Goal: Navigation & Orientation: Find specific page/section

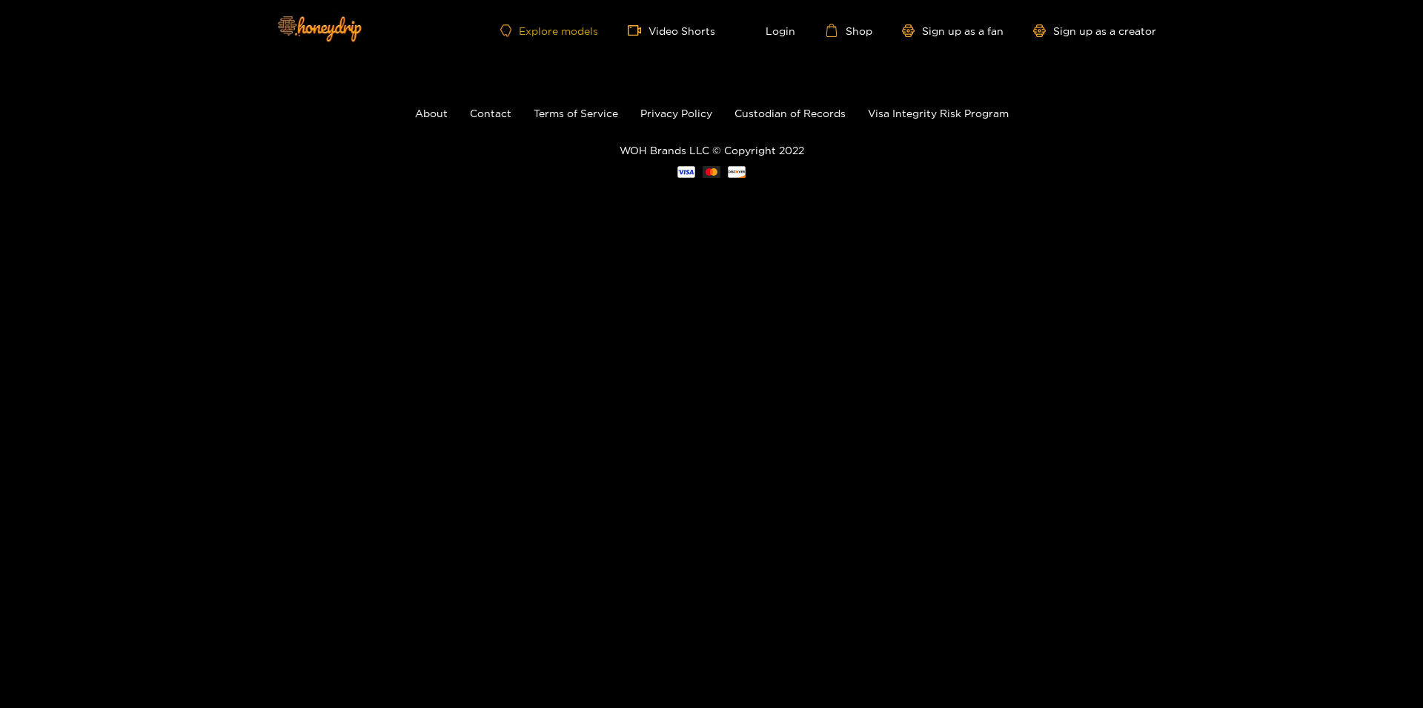
click at [559, 28] on link "Explore models" at bounding box center [549, 30] width 98 height 13
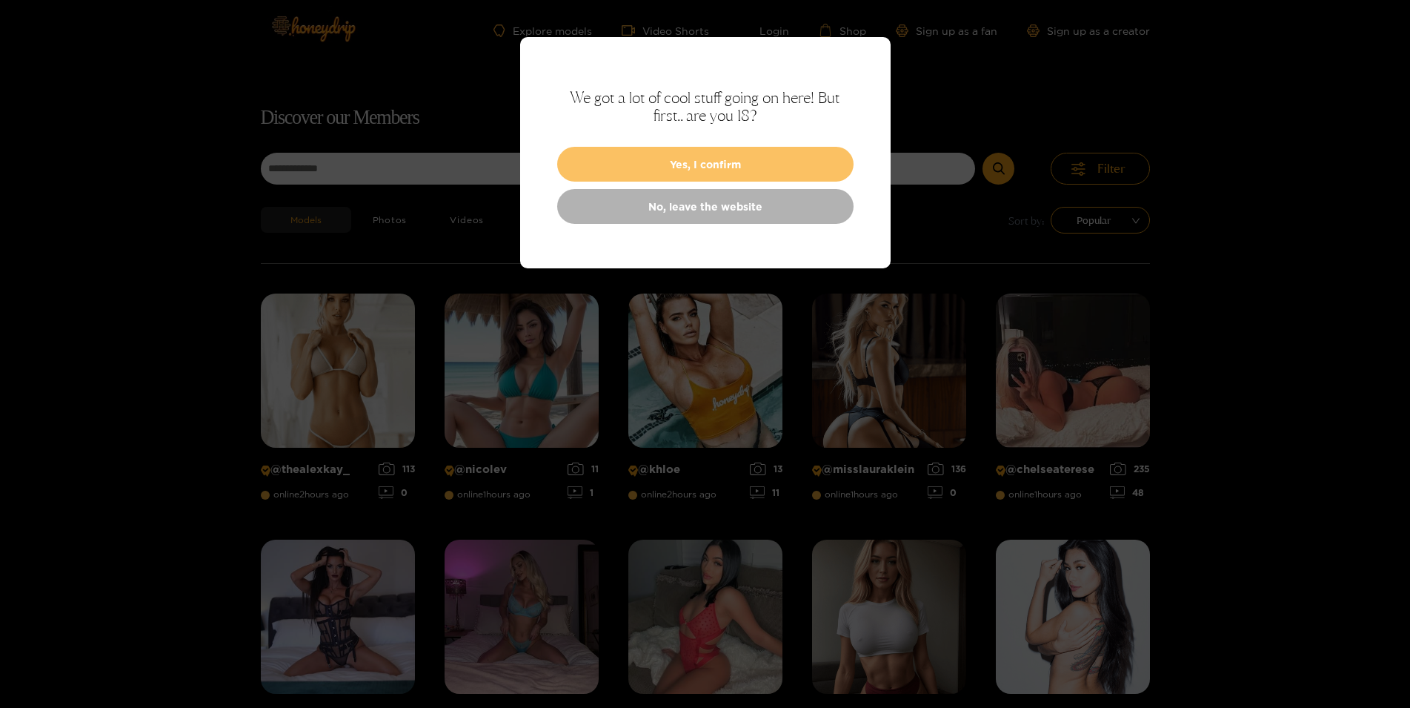
click at [699, 155] on button "Yes, I confirm" at bounding box center [705, 164] width 296 height 35
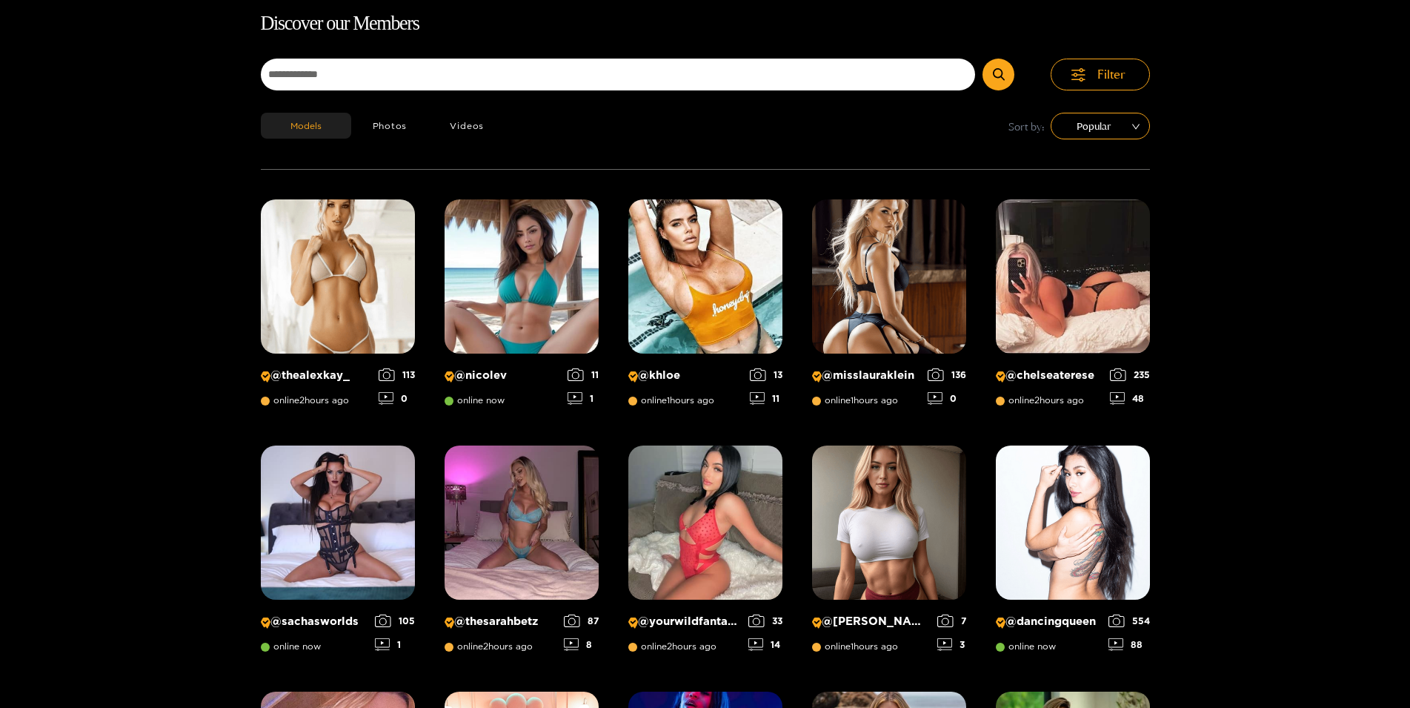
scroll to position [95, 0]
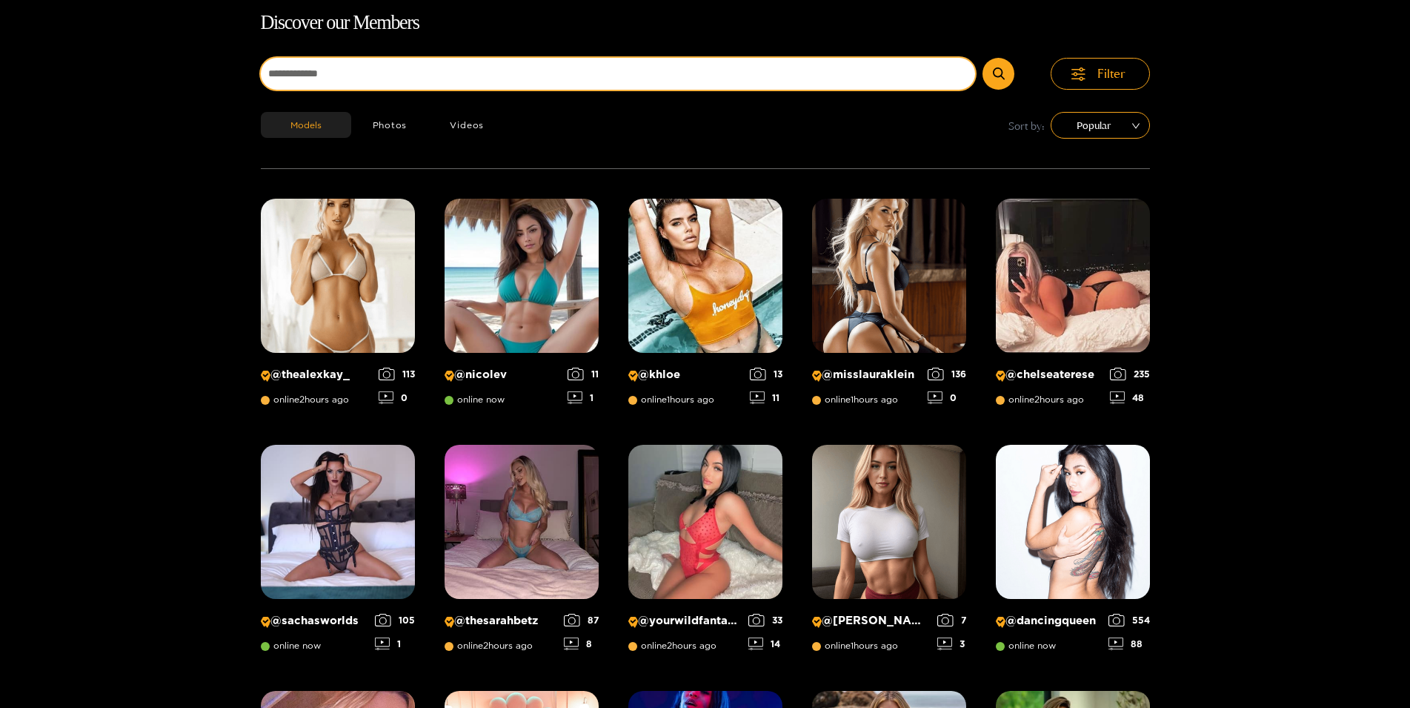
click at [454, 73] on input at bounding box center [618, 74] width 715 height 32
click at [983, 58] on button "submit" at bounding box center [999, 74] width 32 height 32
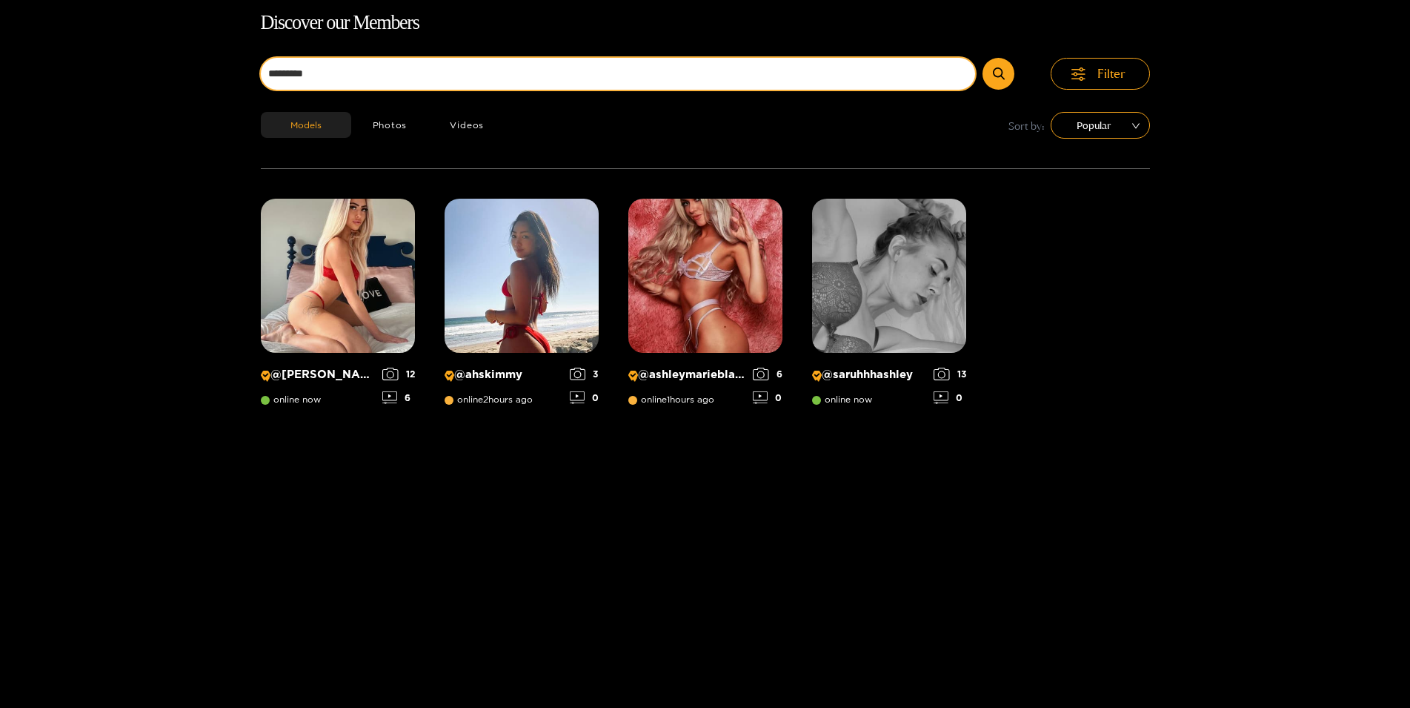
type input "*********"
click at [983, 58] on button "submit" at bounding box center [999, 74] width 32 height 32
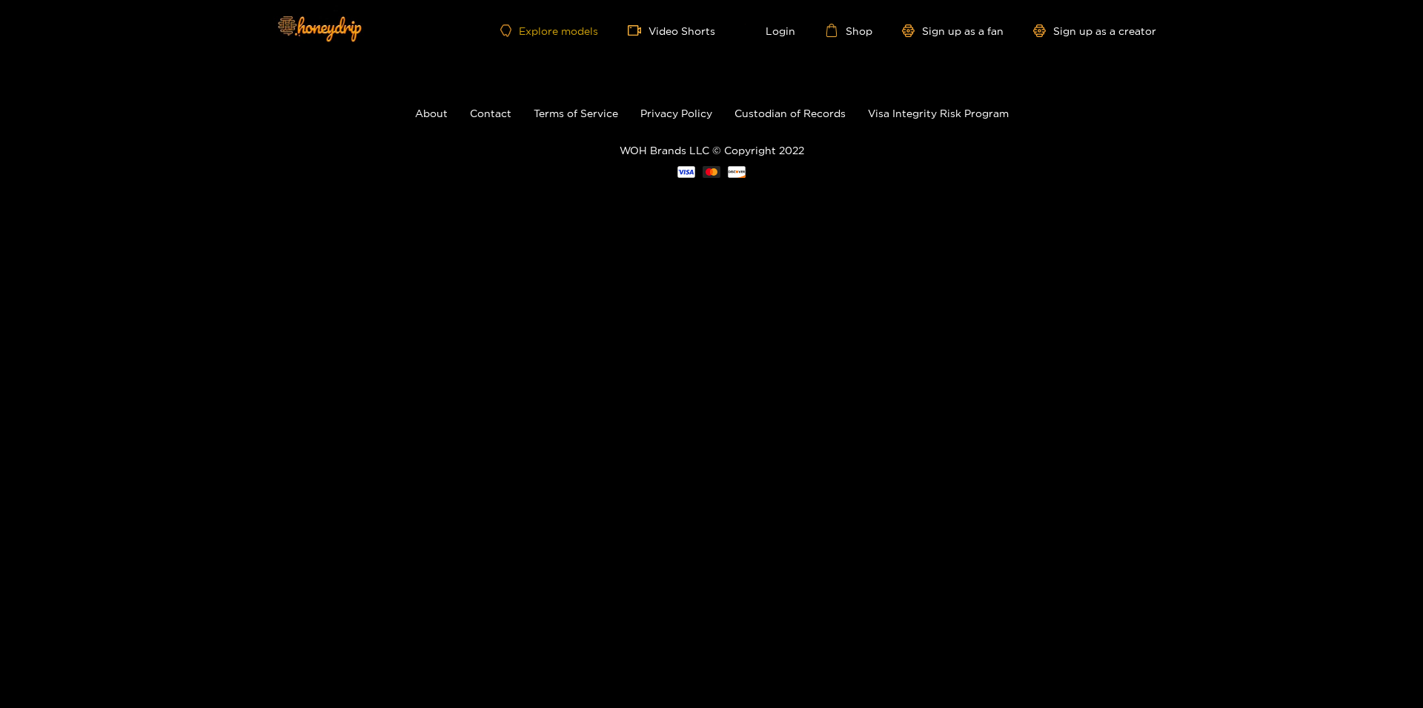
click at [562, 25] on link "Explore models" at bounding box center [549, 30] width 98 height 13
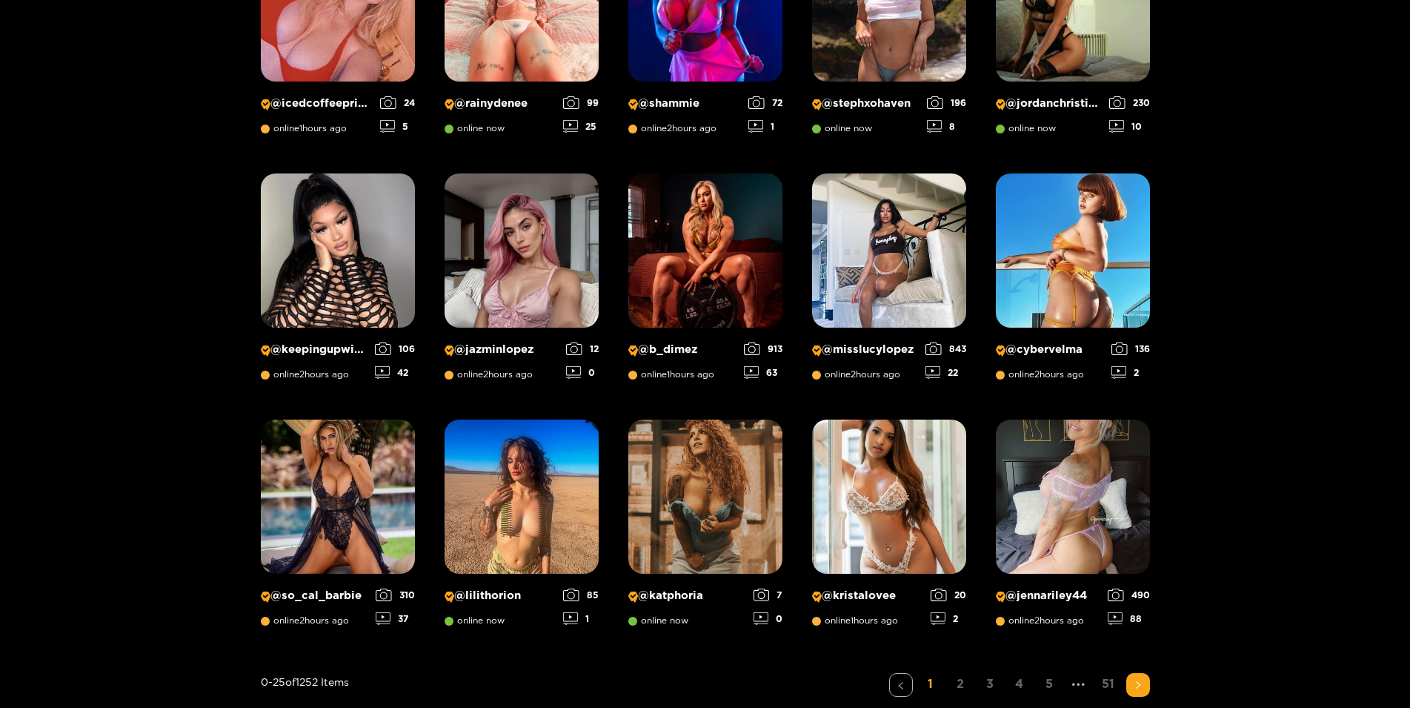
scroll to position [1028, 0]
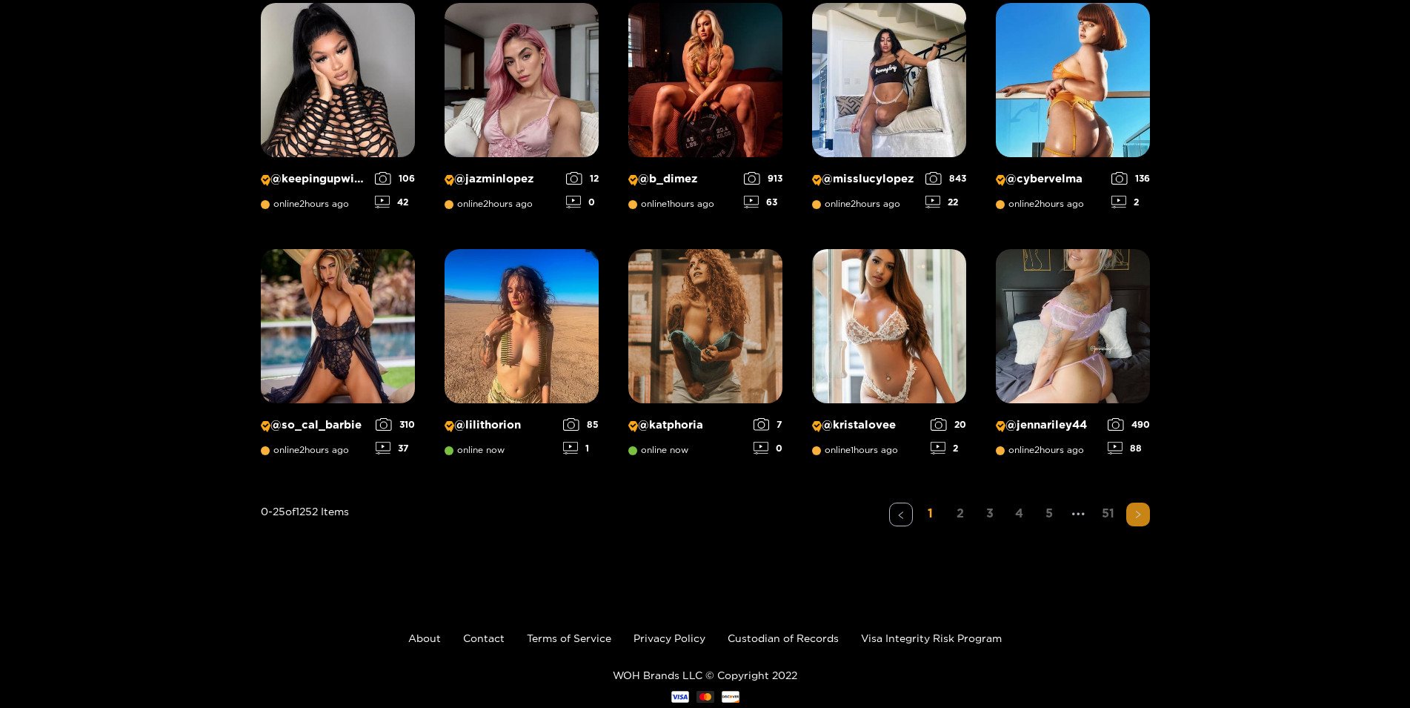
click at [1137, 514] on icon "right" at bounding box center [1138, 514] width 9 height 9
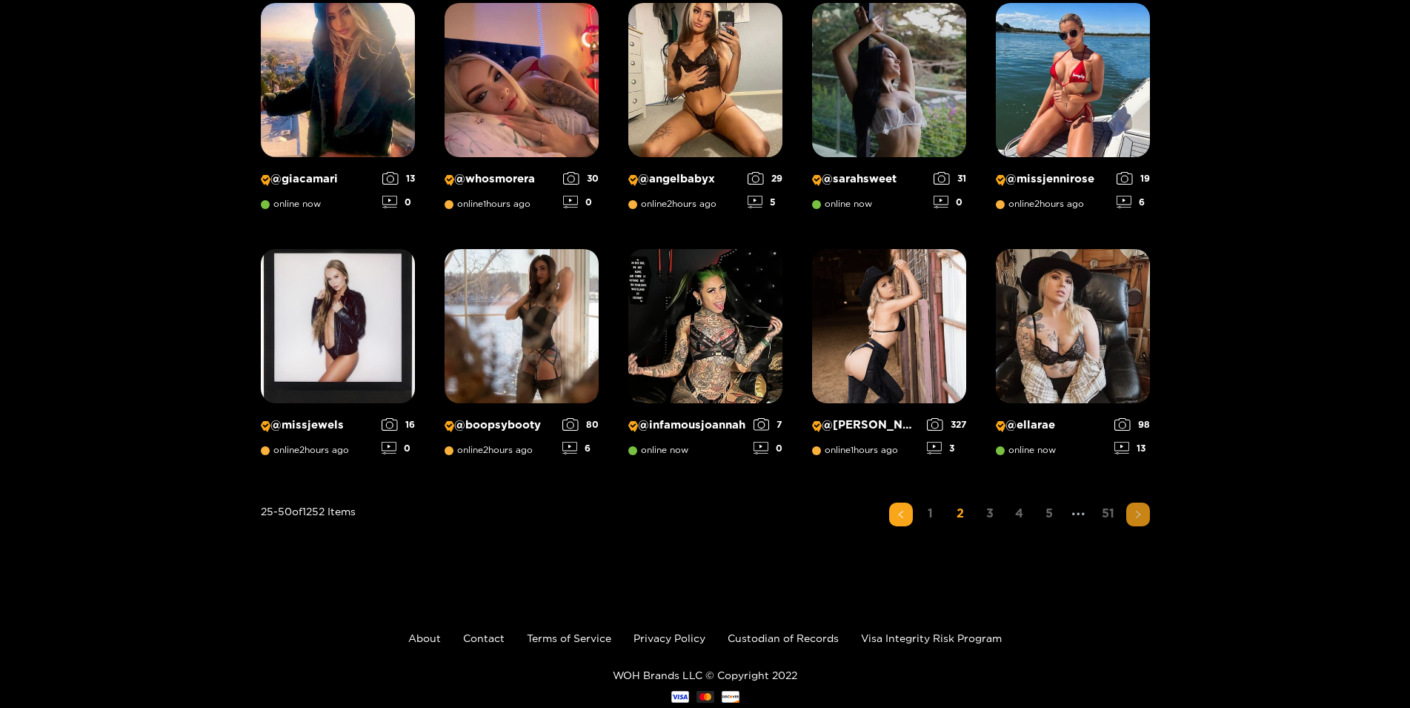
click at [1134, 520] on button "button" at bounding box center [1138, 514] width 24 height 24
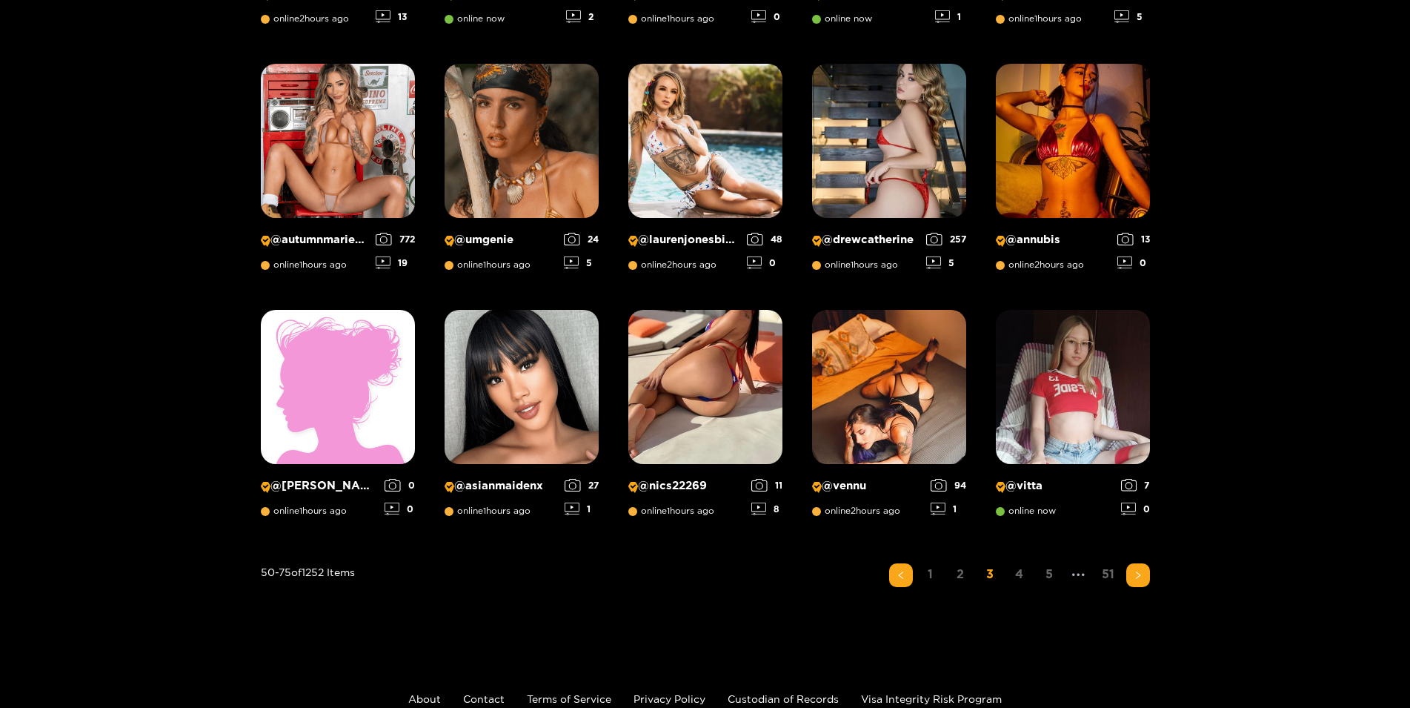
scroll to position [1068, 0]
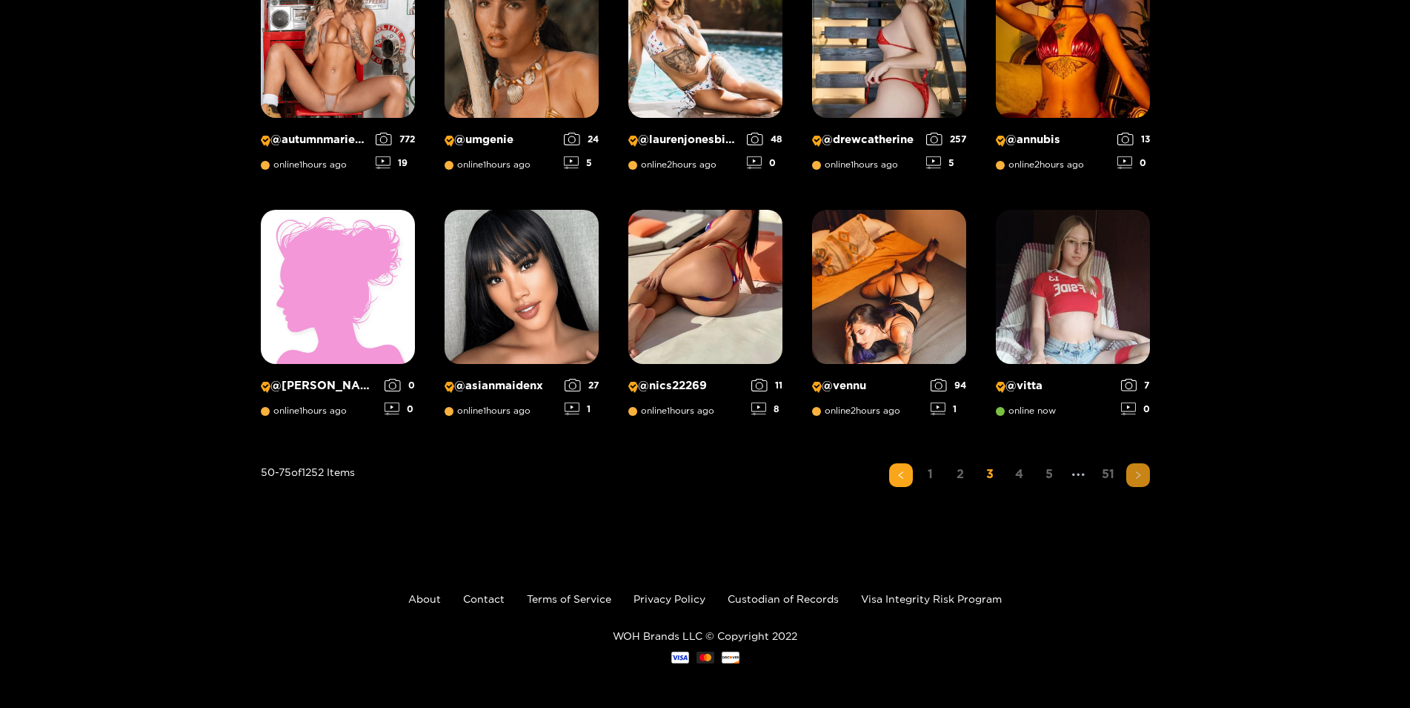
click at [1147, 479] on button "button" at bounding box center [1138, 475] width 24 height 24
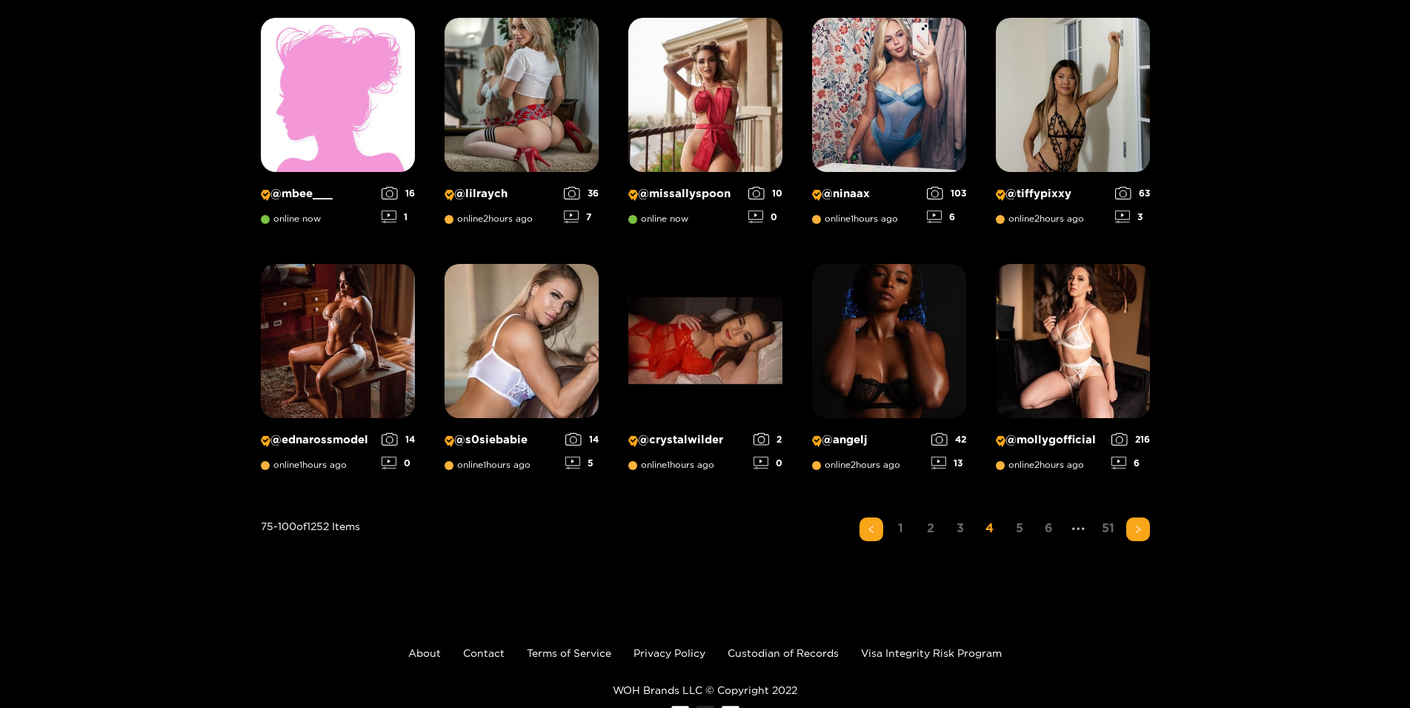
scroll to position [1028, 0]
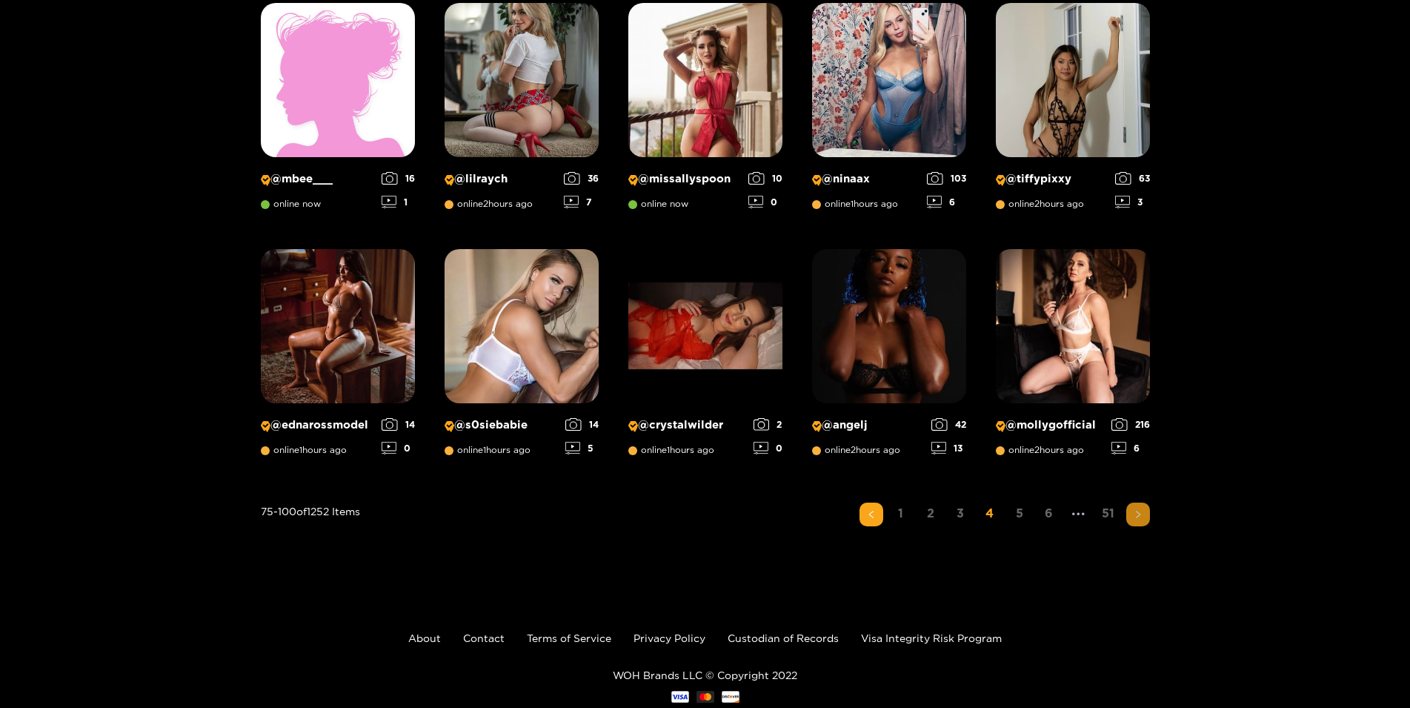
click at [1140, 515] on icon "right" at bounding box center [1138, 514] width 9 height 9
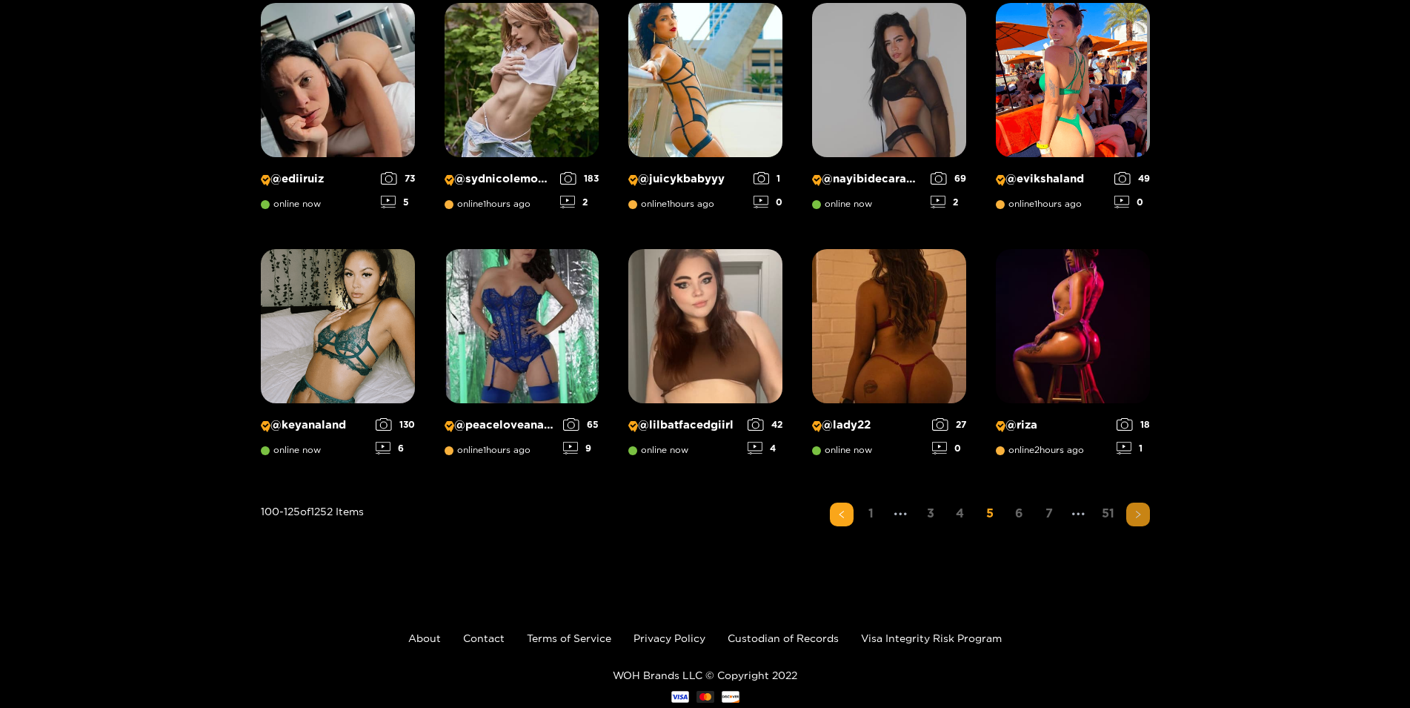
click at [1137, 514] on icon "right" at bounding box center [1138, 514] width 9 height 9
